Goal: Information Seeking & Learning: Learn about a topic

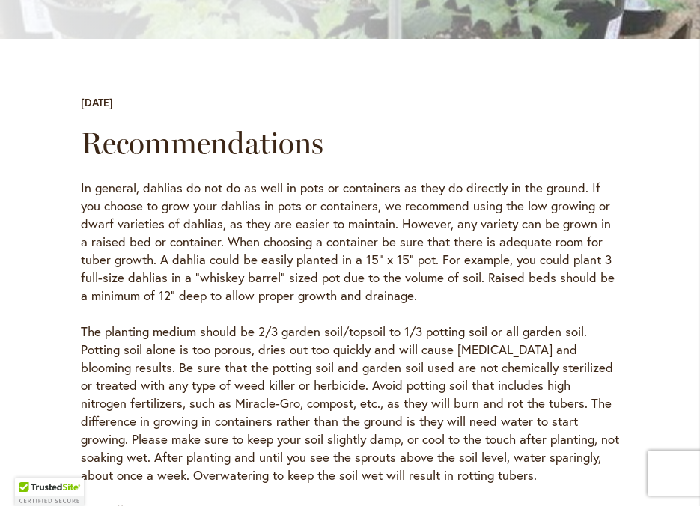
scroll to position [548, 0]
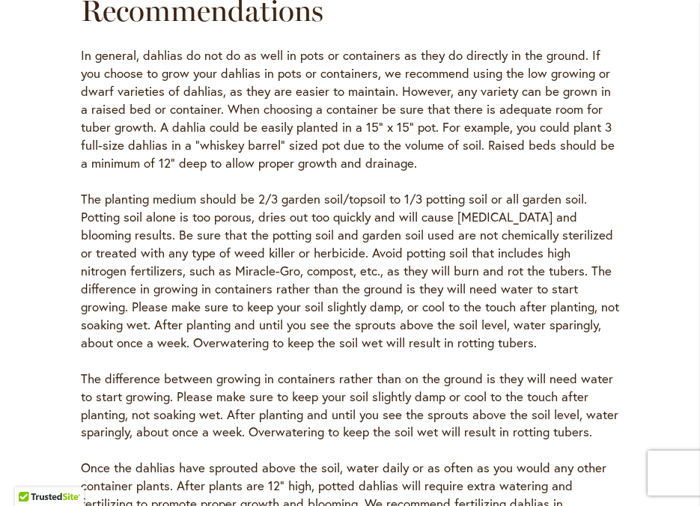
click at [532, 255] on p "The planting medium should be 2/3 garden soil/topsoil to 1/3 potting soil or al…" at bounding box center [350, 271] width 539 height 162
click at [401, 190] on p "The planting medium should be 2/3 garden soil/topsoil to 1/3 potting soil or al…" at bounding box center [350, 271] width 539 height 162
click at [401, 226] on p "The planting medium should be 2/3 garden soil/topsoil to 1/3 potting soil or al…" at bounding box center [350, 271] width 539 height 162
click at [410, 292] on p "The planting medium should be 2/3 garden soil/topsoil to 1/3 potting soil or al…" at bounding box center [350, 271] width 539 height 162
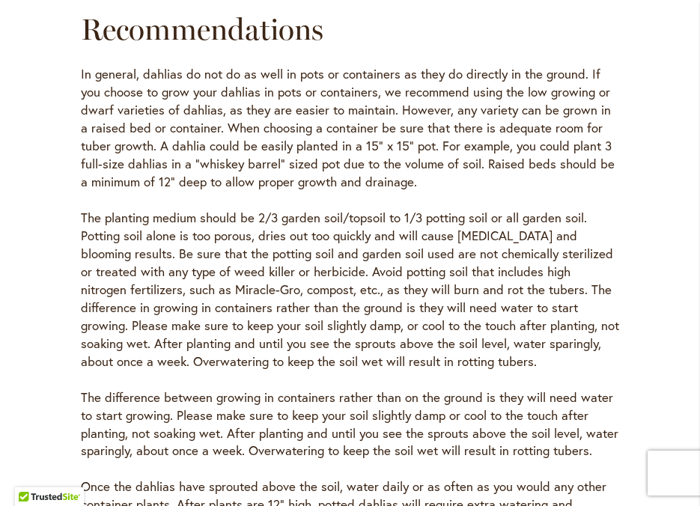
scroll to position [524, 0]
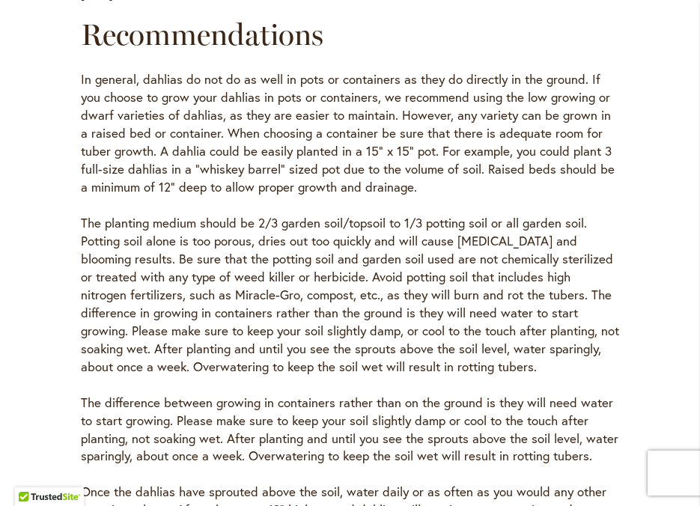
click at [255, 308] on p "The planting medium should be 2/3 garden soil/topsoil to 1/3 potting soil or al…" at bounding box center [350, 295] width 539 height 162
click at [318, 321] on p "The planting medium should be 2/3 garden soil/topsoil to 1/3 potting soil or al…" at bounding box center [350, 295] width 539 height 162
click at [374, 317] on p "The planting medium should be 2/3 garden soil/topsoil to 1/3 potting soil or al…" at bounding box center [350, 295] width 539 height 162
click at [386, 329] on p "The planting medium should be 2/3 garden soil/topsoil to 1/3 potting soil or al…" at bounding box center [350, 295] width 539 height 162
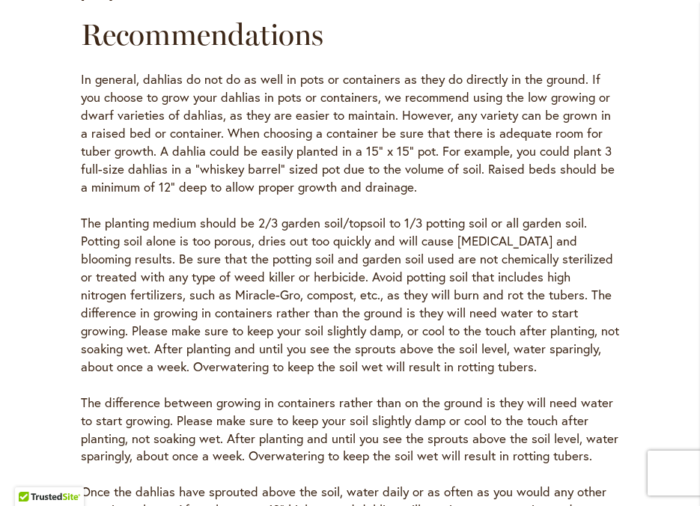
click at [386, 371] on p "The planting medium should be 2/3 garden soil/topsoil to 1/3 potting soil or al…" at bounding box center [350, 295] width 539 height 162
click at [404, 112] on p "In general, dahlias do not do as well in pots or containers as they do directly…" at bounding box center [350, 133] width 539 height 126
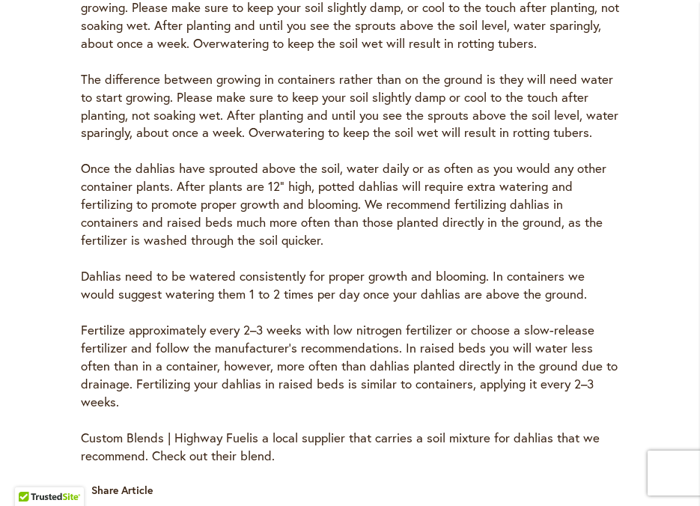
scroll to position [856, 0]
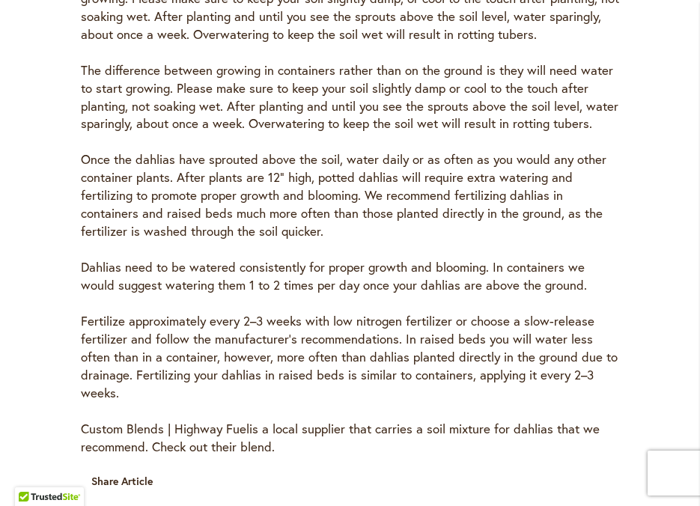
click at [569, 221] on p "Once the dahlias have sprouted above the soil, water daily or as often as you w…" at bounding box center [350, 196] width 539 height 90
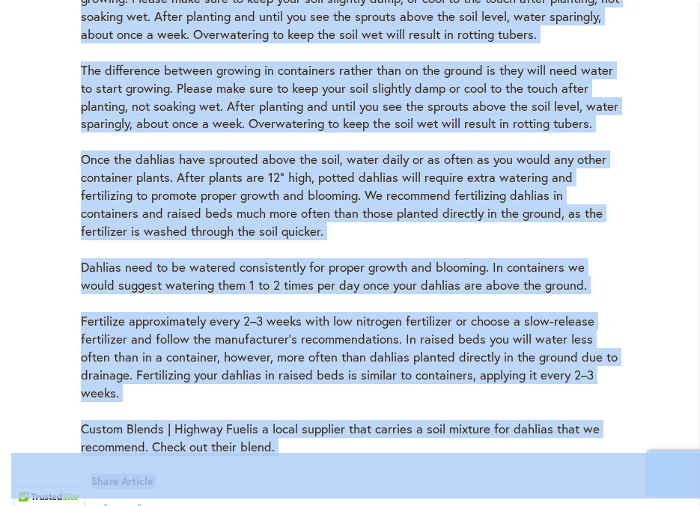
click at [569, 221] on p "Once the dahlias have sprouted above the soil, water daily or as often as you w…" at bounding box center [350, 196] width 539 height 90
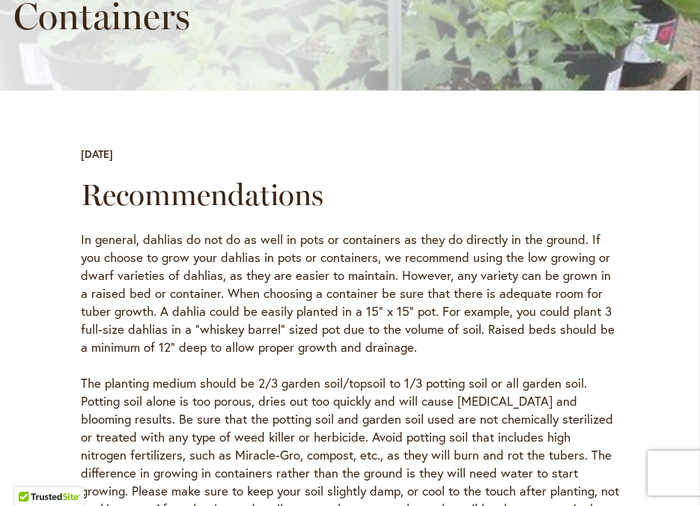
scroll to position [360, 0]
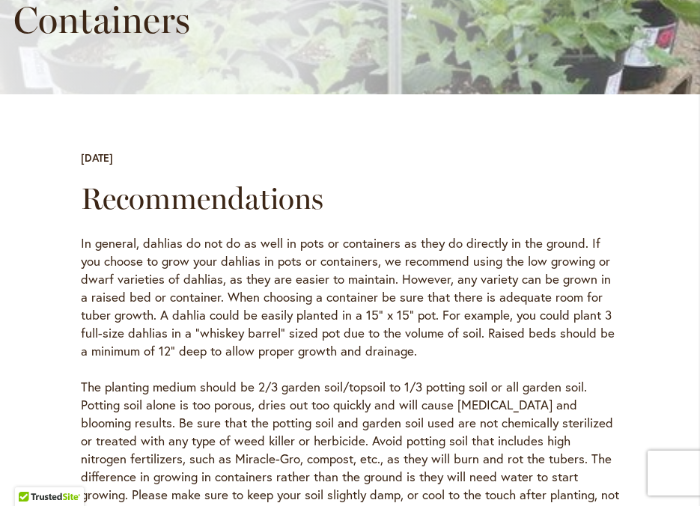
drag, startPoint x: 294, startPoint y: 449, endPoint x: 87, endPoint y: 131, distance: 379.3
click at [87, 131] on main "Growing Tips & General Care How to Grow Dahlias in Containers [DATE] Recommenda…" at bounding box center [350, 442] width 700 height 1311
copy div "Lore 15 5531 Ipsumdolorsitam Co adipisc, elitsed do eiu te in utla et dolo ma a…"
